Goal: Complete application form

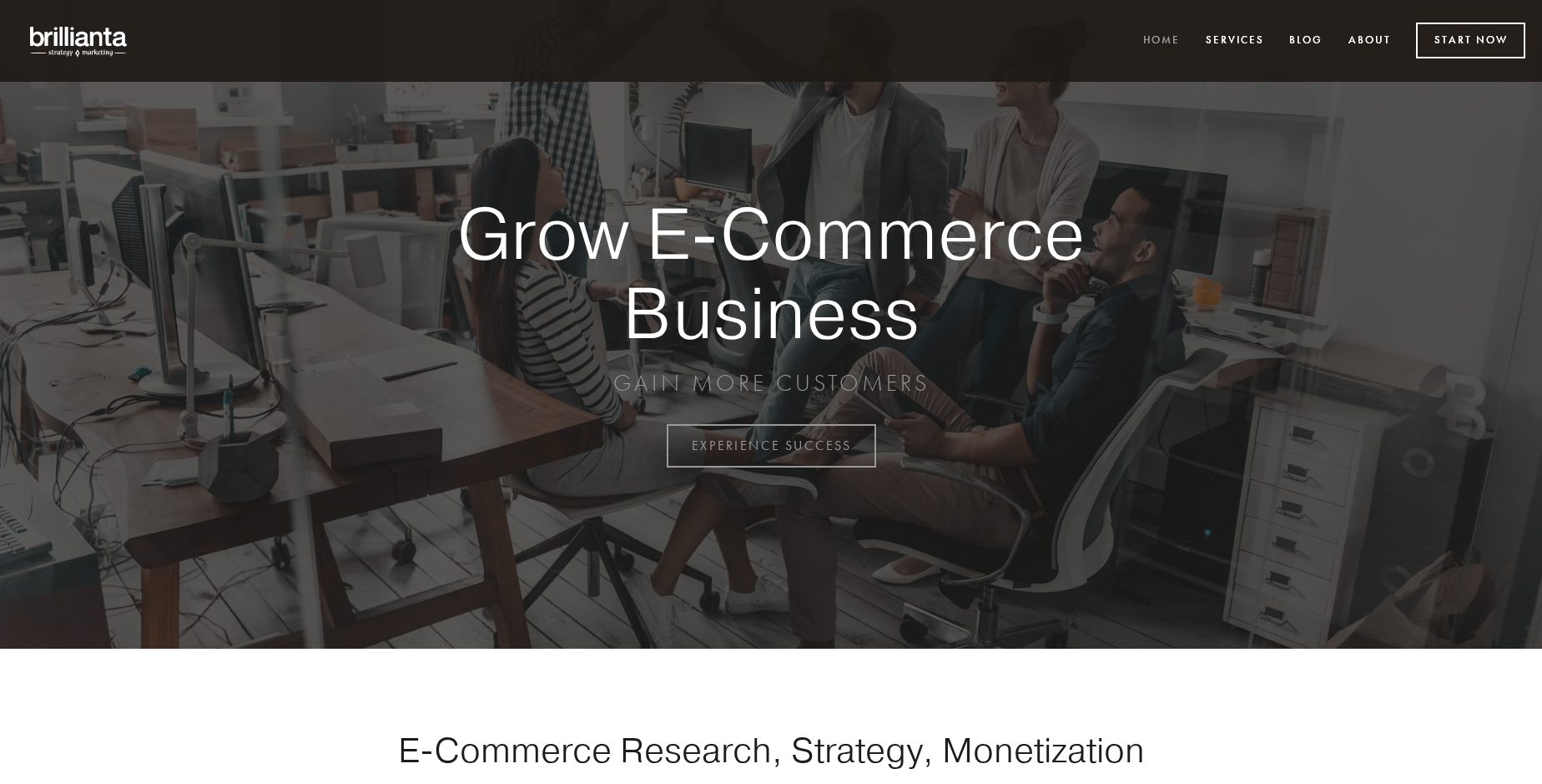
scroll to position [4374, 0]
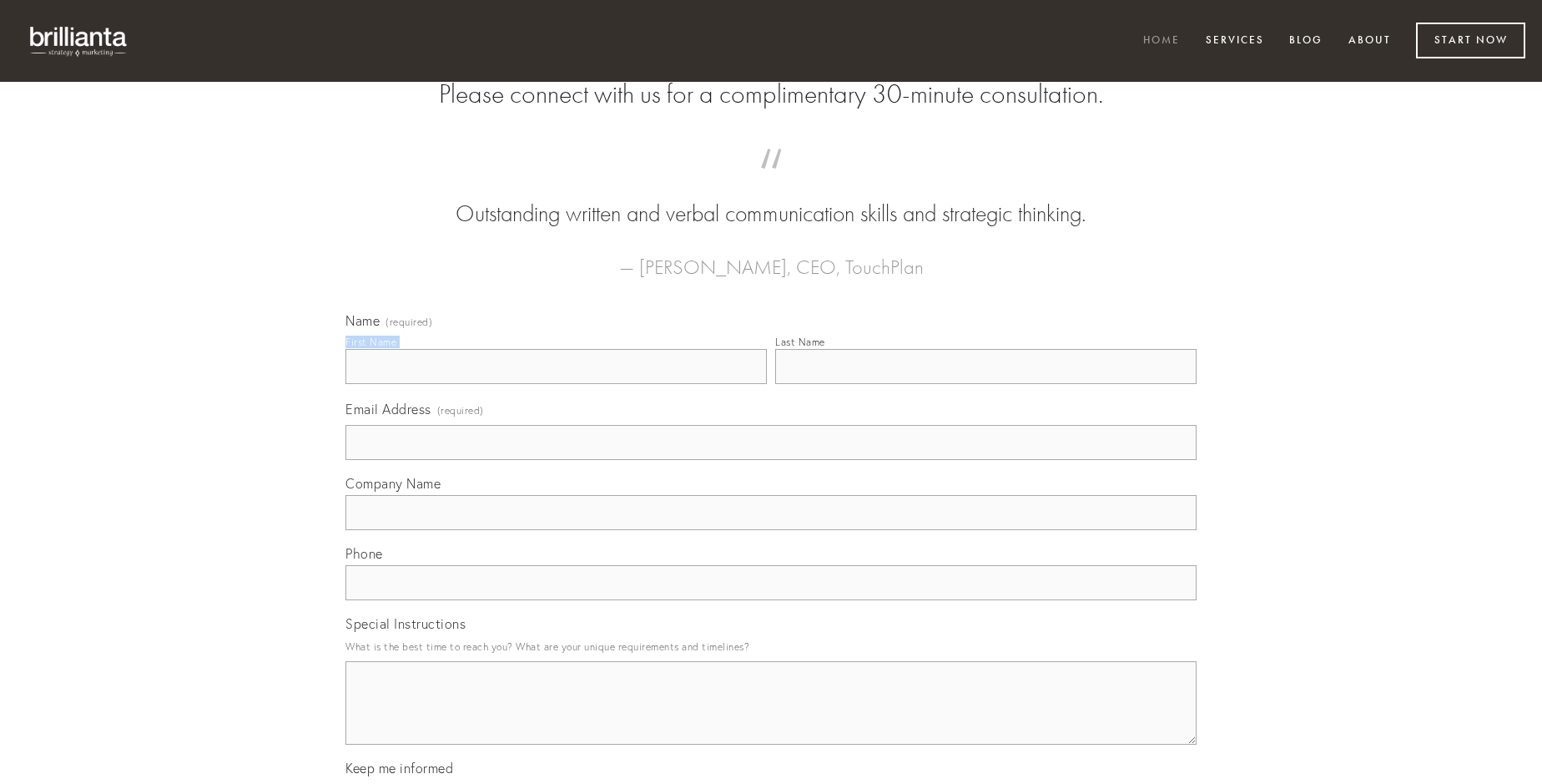
type input "[PERSON_NAME]"
click at [986, 384] on input "Last Name" at bounding box center [986, 366] width 422 height 35
type input "[PERSON_NAME]"
click at [771, 460] on input "Email Address (required)" at bounding box center [771, 442] width 851 height 35
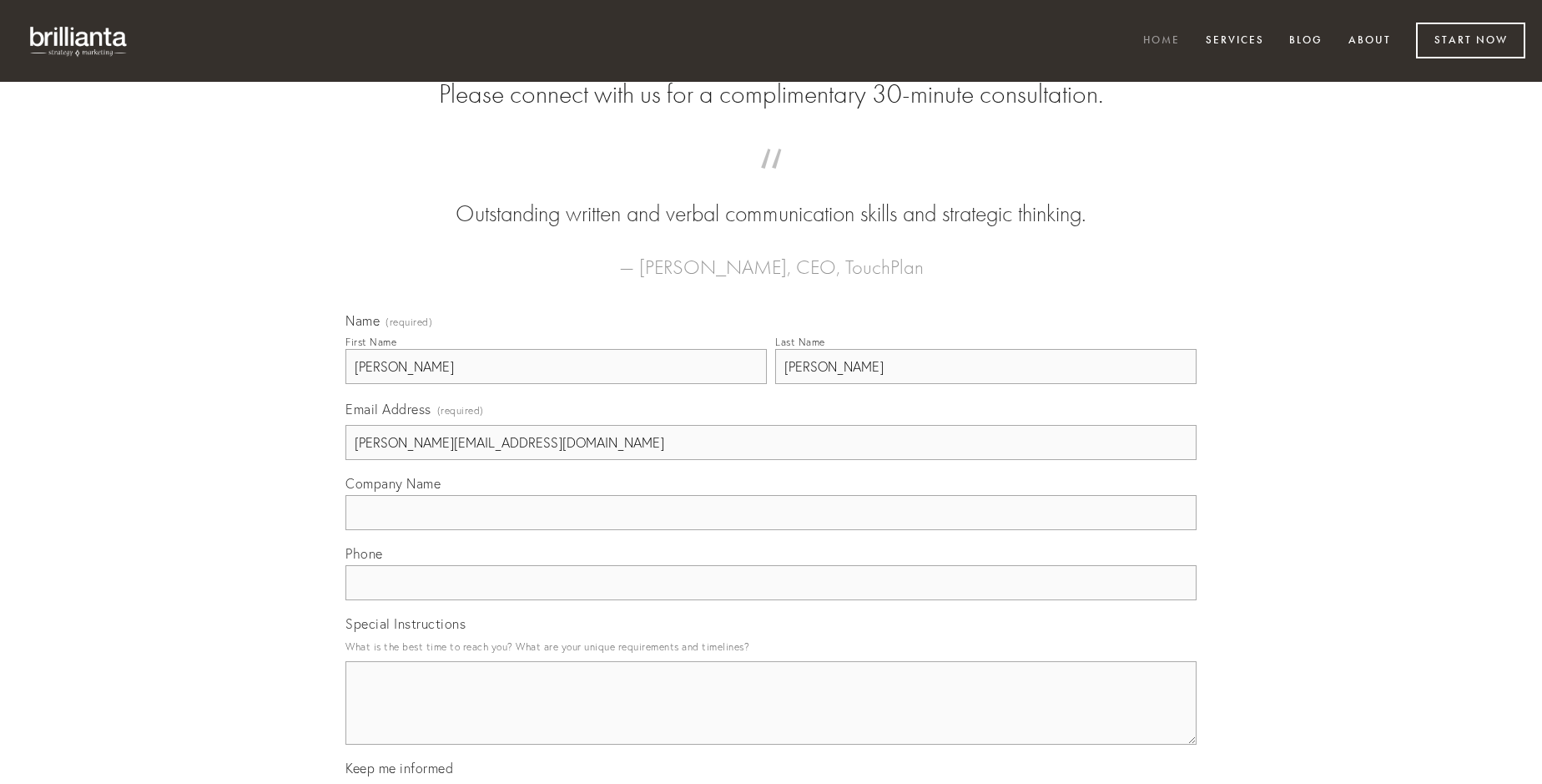
type input "[PERSON_NAME][EMAIL_ADDRESS][DOMAIN_NAME]"
click at [771, 530] on input "Company Name" at bounding box center [771, 512] width 851 height 35
type input "deripio"
click at [771, 600] on input "text" at bounding box center [771, 583] width 851 height 35
click at [771, 718] on textarea "Special Instructions" at bounding box center [771, 703] width 851 height 83
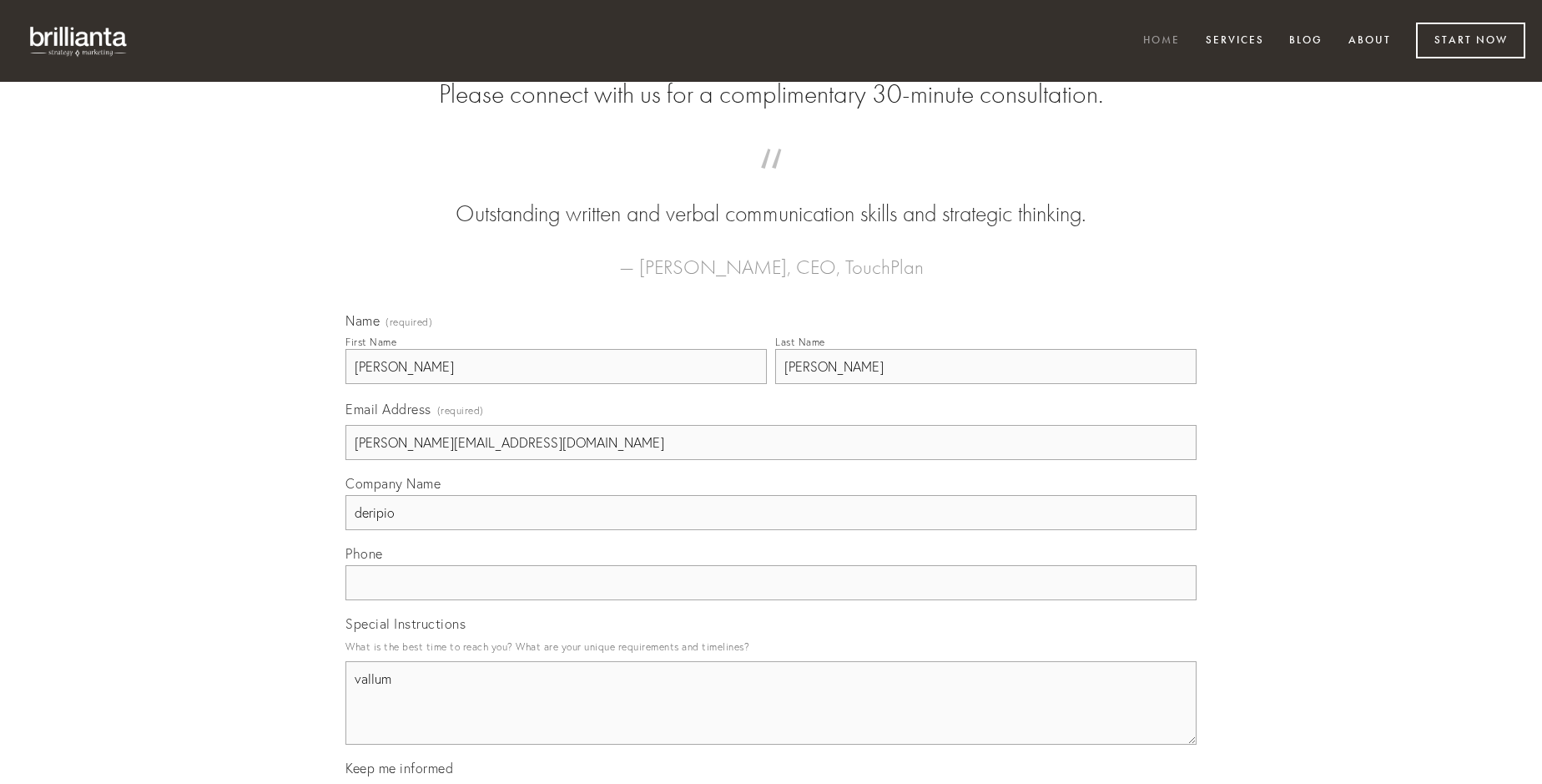
type textarea "vallum"
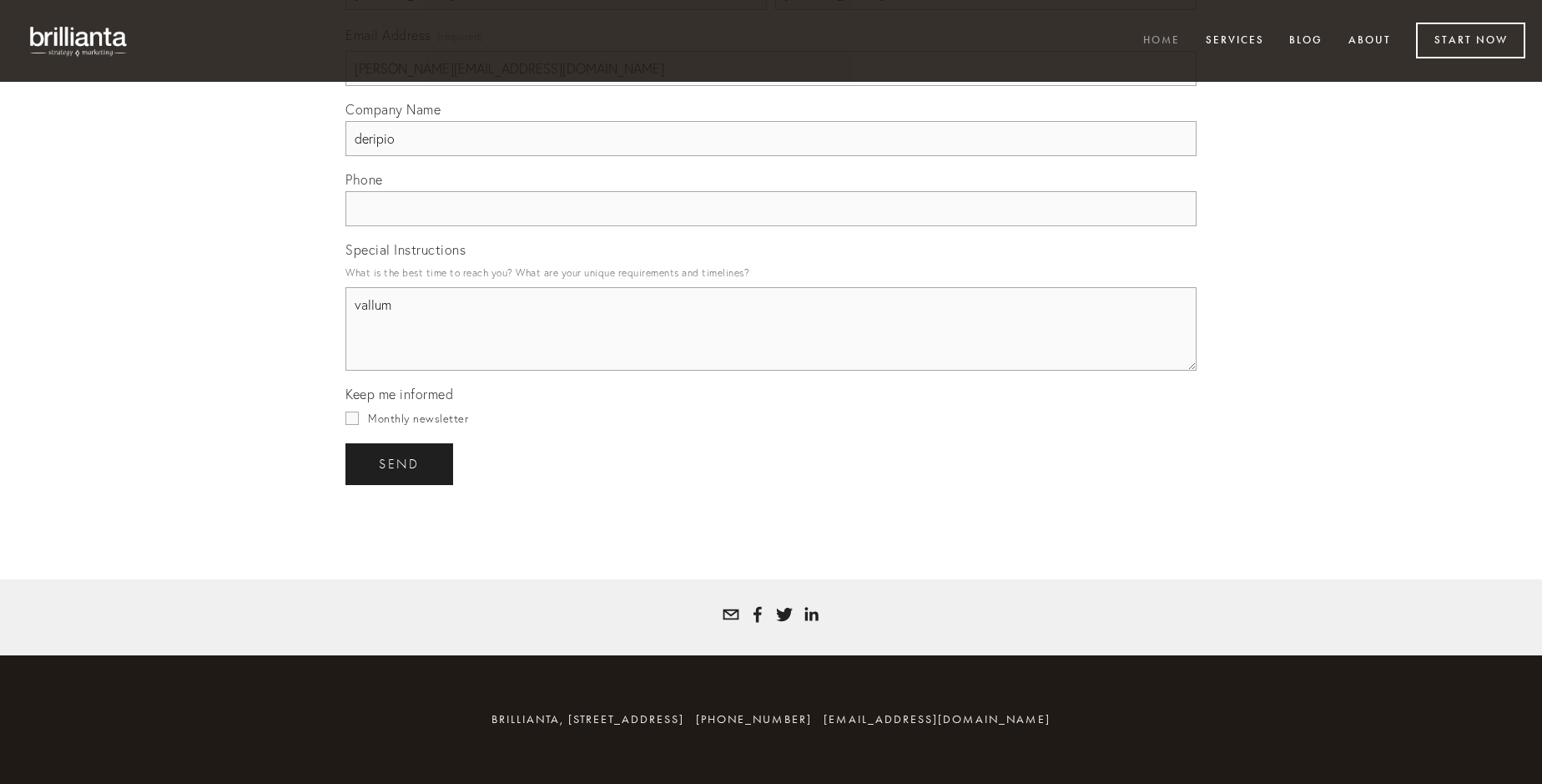
click at [400, 463] on span "send" at bounding box center [398, 463] width 41 height 15
